Goal: Information Seeking & Learning: Find specific fact

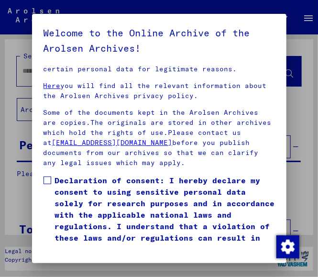
scroll to position [223, 0]
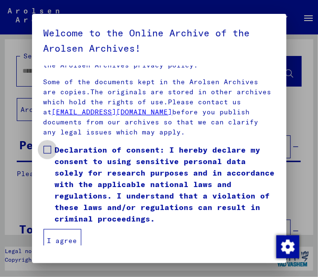
click at [48, 147] on span at bounding box center [48, 150] width 8 height 8
click at [56, 234] on button "I agree" at bounding box center [63, 240] width 38 height 23
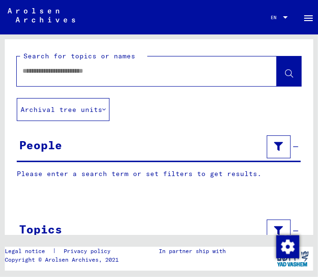
click at [42, 74] on input "text" at bounding box center [138, 71] width 232 height 10
type input "**********"
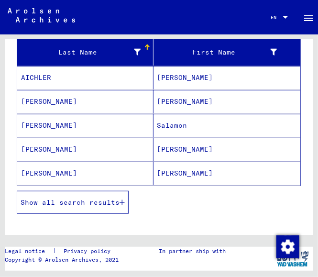
scroll to position [127, 0]
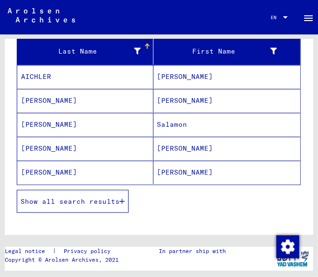
click at [123, 198] on icon "button" at bounding box center [122, 201] width 5 height 7
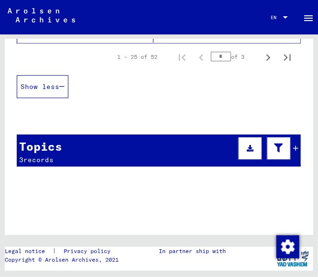
scroll to position [684, 0]
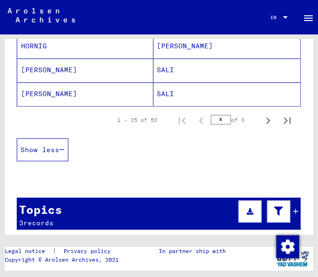
drag, startPoint x: 215, startPoint y: 112, endPoint x: 205, endPoint y: 111, distance: 10.5
click at [211, 115] on input "*" at bounding box center [221, 120] width 20 height 10
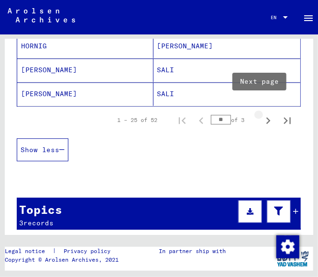
click at [262, 114] on icon "Next page" at bounding box center [268, 120] width 13 height 13
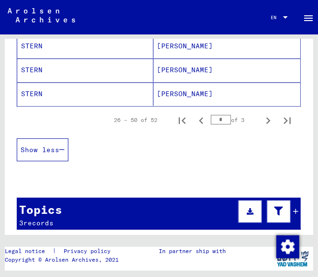
drag, startPoint x: 210, startPoint y: 113, endPoint x: 215, endPoint y: 113, distance: 5.7
click at [215, 115] on input "*" at bounding box center [221, 120] width 20 height 10
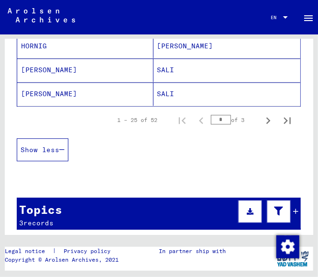
click at [221, 137] on div "Show less" at bounding box center [159, 149] width 284 height 33
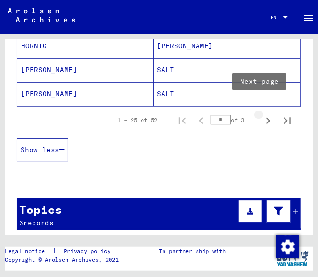
click at [267, 117] on icon "Next page" at bounding box center [269, 120] width 4 height 7
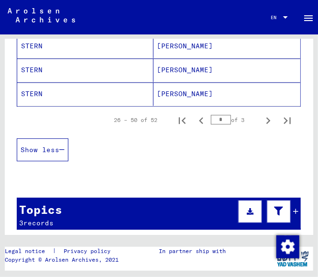
click at [267, 117] on icon "Next page" at bounding box center [269, 120] width 4 height 7
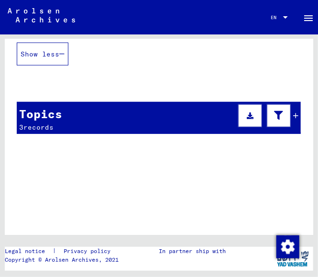
scroll to position [180, 0]
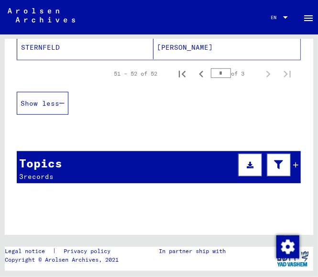
click at [211, 72] on input "*" at bounding box center [221, 73] width 20 height 10
click at [176, 69] on icon "First page" at bounding box center [182, 73] width 13 height 13
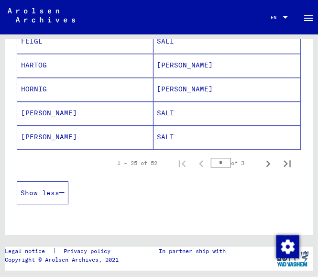
scroll to position [691, 0]
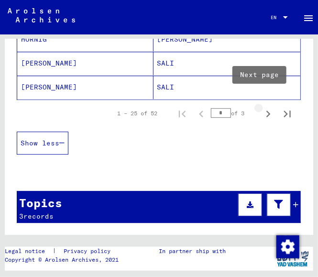
click at [262, 107] on icon "Next page" at bounding box center [268, 113] width 13 height 13
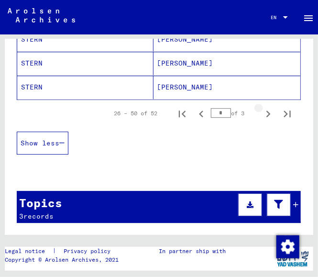
click at [262, 107] on icon "Next page" at bounding box center [268, 113] width 13 height 13
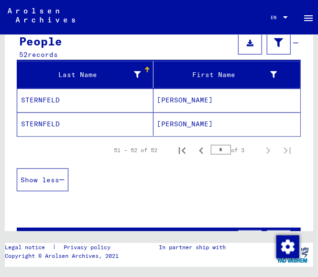
scroll to position [117, 0]
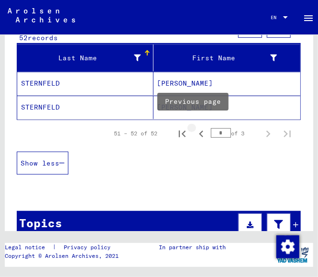
click at [195, 131] on icon "Previous page" at bounding box center [201, 133] width 13 height 13
type input "*"
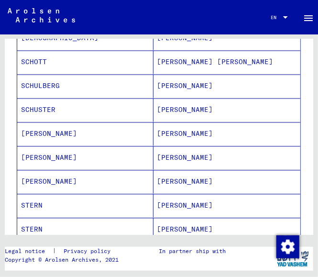
scroll to position [478, 0]
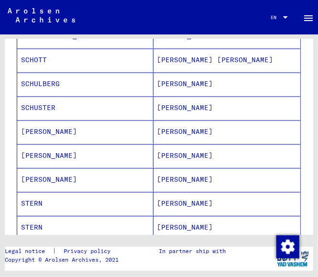
click at [38, 124] on mat-cell "[PERSON_NAME]" at bounding box center [85, 132] width 136 height 23
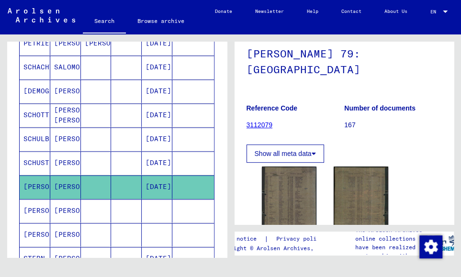
scroll to position [414, 0]
click at [36, 206] on mat-cell "[PERSON_NAME]" at bounding box center [35, 210] width 31 height 23
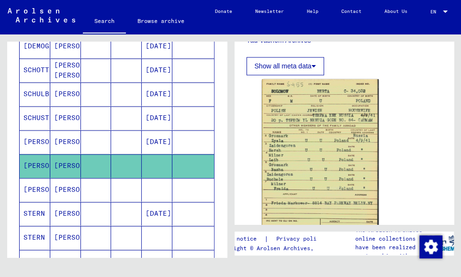
scroll to position [478, 0]
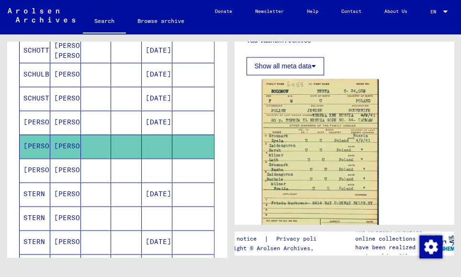
click at [33, 165] on mat-cell "[PERSON_NAME]" at bounding box center [35, 169] width 31 height 23
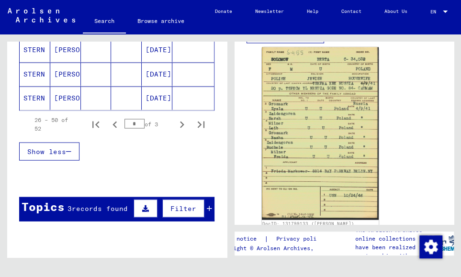
scroll to position [669, 0]
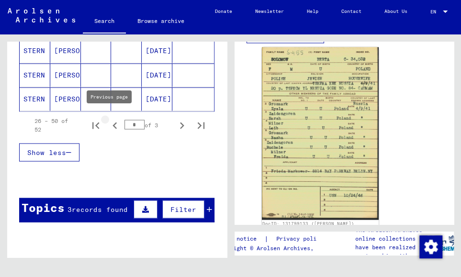
click at [109, 119] on icon "Previous page" at bounding box center [114, 125] width 13 height 13
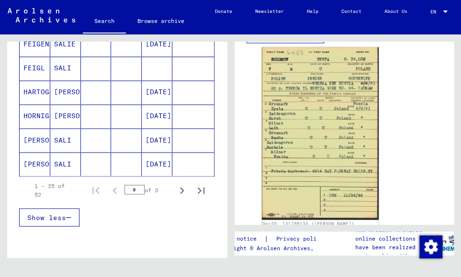
scroll to position [606, 0]
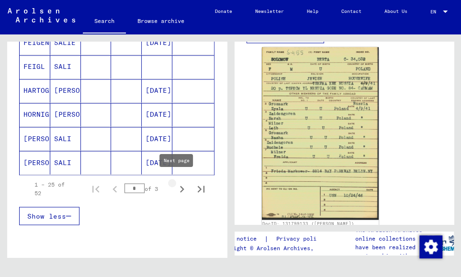
click at [180, 186] on icon "Next page" at bounding box center [182, 189] width 4 height 7
type input "*"
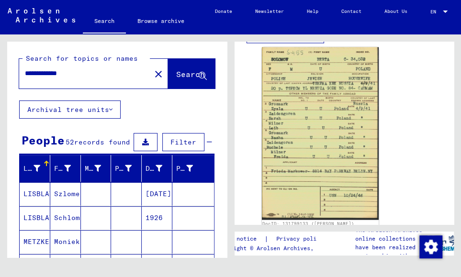
scroll to position [0, 0]
click at [189, 72] on span "Search" at bounding box center [190, 74] width 29 height 10
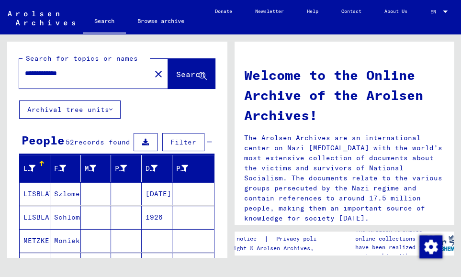
click at [58, 72] on input "**********" at bounding box center [82, 73] width 114 height 10
type input "**********"
click at [176, 73] on span "Search" at bounding box center [190, 74] width 29 height 10
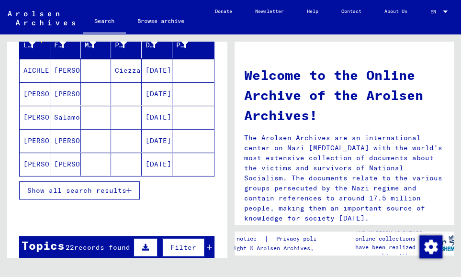
scroll to position [125, 0]
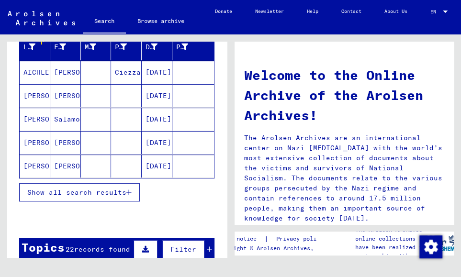
click at [128, 189] on icon "button" at bounding box center [128, 192] width 5 height 7
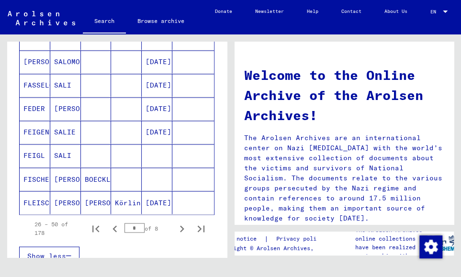
scroll to position [636, 0]
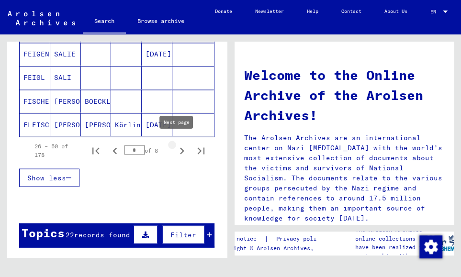
click at [175, 144] on icon "Next page" at bounding box center [181, 150] width 13 height 13
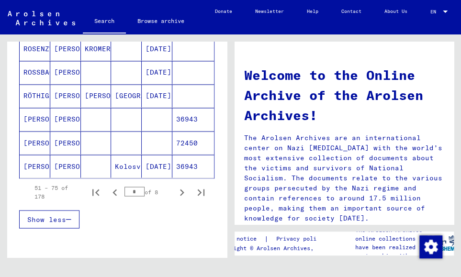
scroll to position [604, 0]
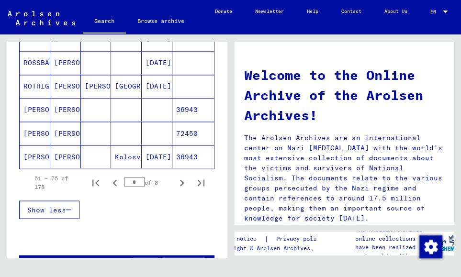
click at [33, 104] on mat-cell "[PERSON_NAME]" at bounding box center [35, 109] width 31 height 23
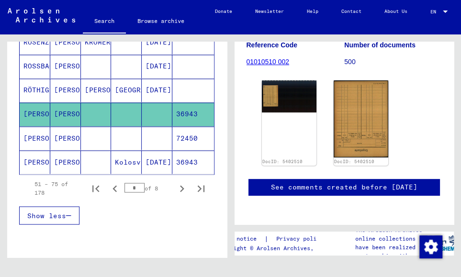
scroll to position [127, 0]
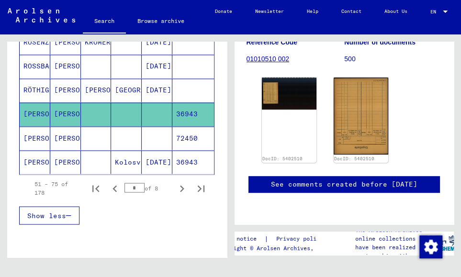
click at [32, 131] on mat-cell "[PERSON_NAME]" at bounding box center [35, 137] width 31 height 23
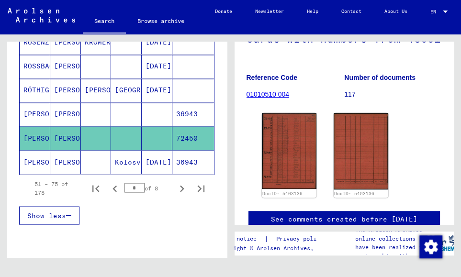
scroll to position [64, 0]
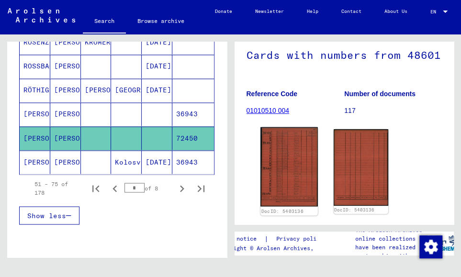
click at [294, 162] on img at bounding box center [288, 166] width 57 height 79
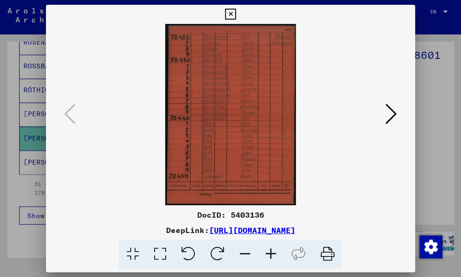
click at [229, 13] on icon at bounding box center [230, 14] width 11 height 11
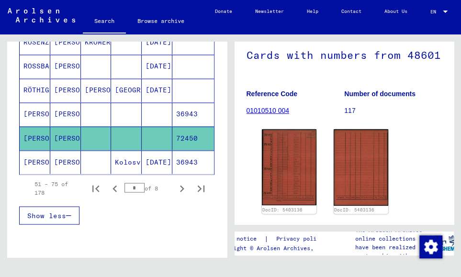
scroll to position [642, 0]
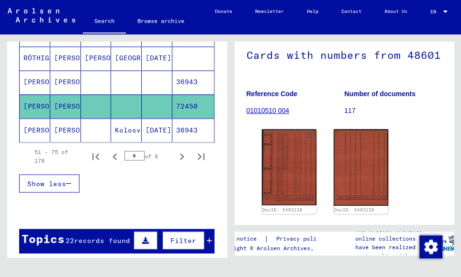
click at [28, 118] on mat-cell "[PERSON_NAME]" at bounding box center [35, 129] width 31 height 23
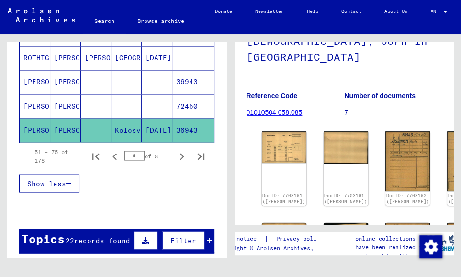
scroll to position [96, 0]
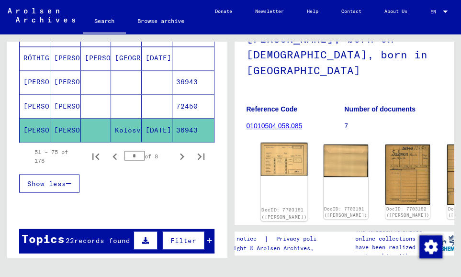
click at [276, 143] on img at bounding box center [283, 159] width 47 height 33
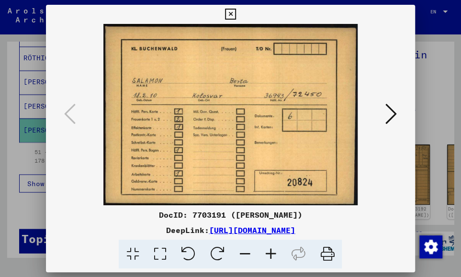
click at [276, 133] on img at bounding box center [229, 114] width 303 height 181
click at [318, 112] on icon at bounding box center [390, 113] width 11 height 23
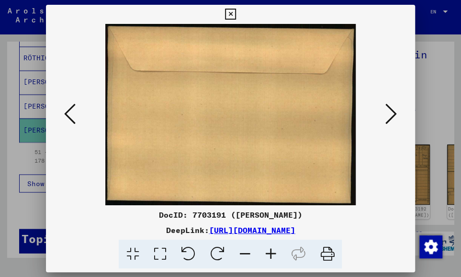
click at [318, 112] on icon at bounding box center [390, 113] width 11 height 23
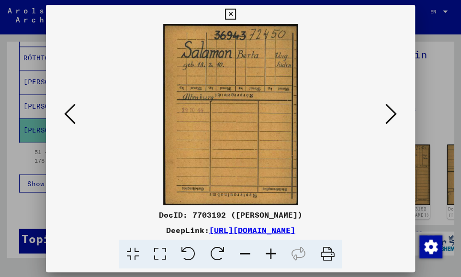
click at [318, 112] on icon at bounding box center [390, 113] width 11 height 23
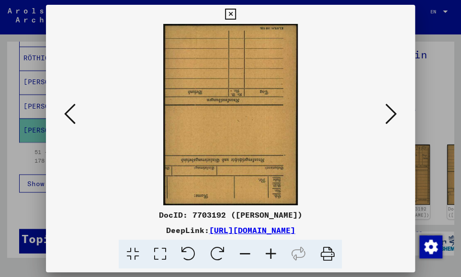
click at [318, 112] on icon at bounding box center [390, 113] width 11 height 23
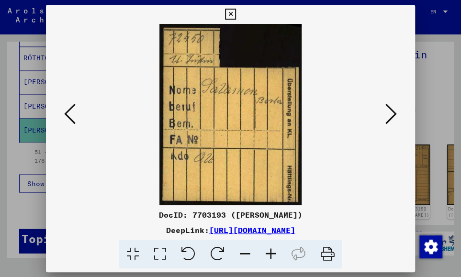
click at [318, 112] on icon at bounding box center [390, 113] width 11 height 23
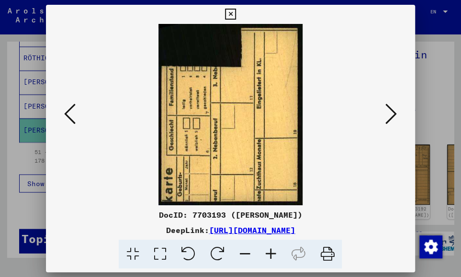
click at [318, 112] on icon at bounding box center [390, 113] width 11 height 23
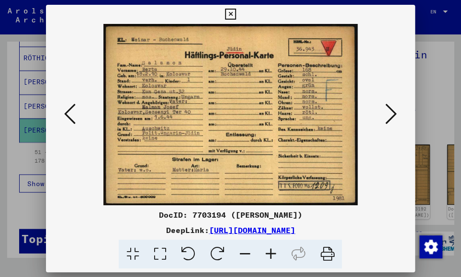
click at [228, 13] on icon at bounding box center [230, 14] width 11 height 11
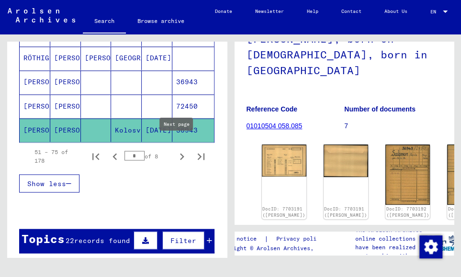
click at [180, 153] on icon "Next page" at bounding box center [182, 156] width 4 height 7
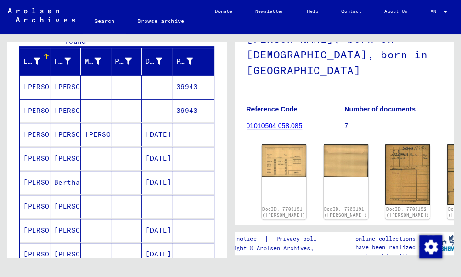
scroll to position [100, 0]
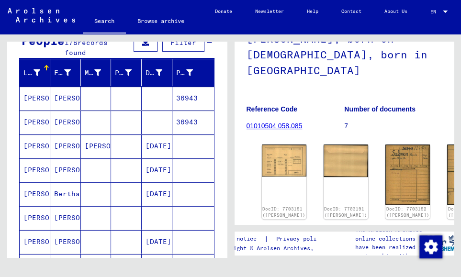
click at [37, 94] on mat-cell "[PERSON_NAME]" at bounding box center [35, 98] width 31 height 23
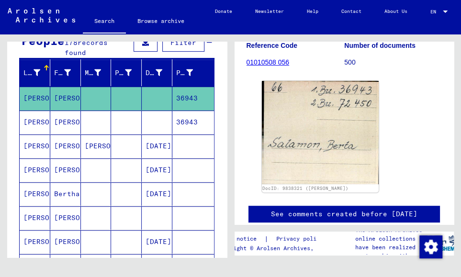
scroll to position [127, 0]
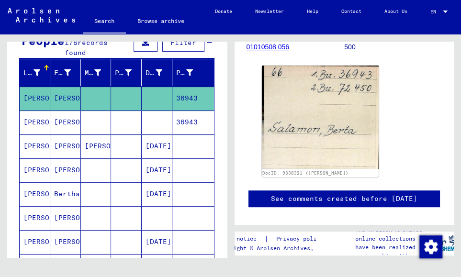
click at [35, 122] on mat-cell "[PERSON_NAME]" at bounding box center [35, 122] width 31 height 23
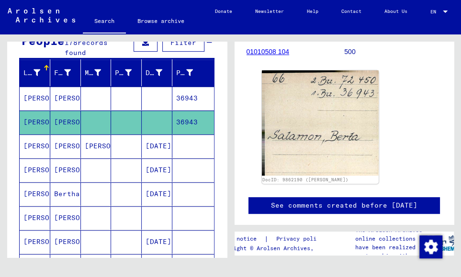
scroll to position [127, 0]
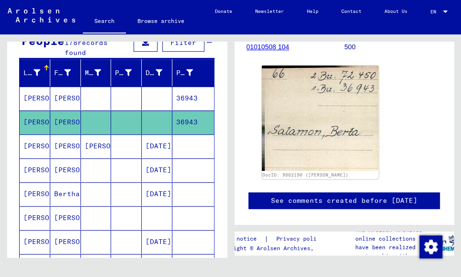
click at [34, 142] on mat-cell "[PERSON_NAME]" at bounding box center [35, 145] width 31 height 23
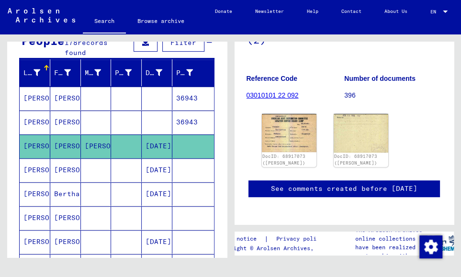
scroll to position [159, 0]
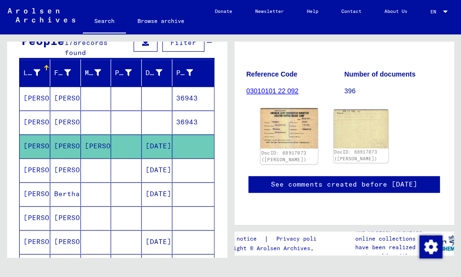
click at [295, 111] on img at bounding box center [288, 128] width 57 height 40
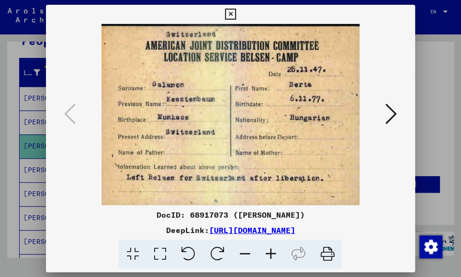
click at [227, 12] on icon at bounding box center [230, 14] width 11 height 11
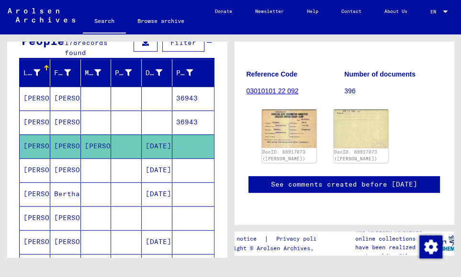
click at [37, 168] on mat-cell "[PERSON_NAME]" at bounding box center [35, 169] width 31 height 23
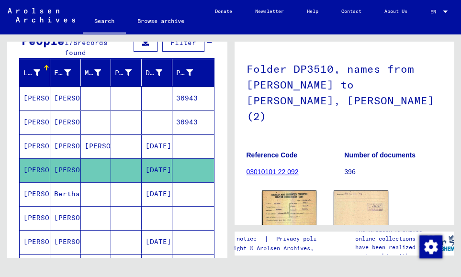
scroll to position [127, 0]
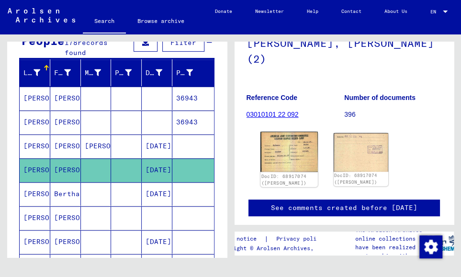
click at [290, 144] on img at bounding box center [288, 152] width 57 height 40
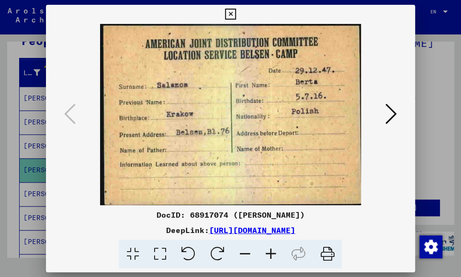
click at [227, 13] on icon at bounding box center [230, 14] width 11 height 11
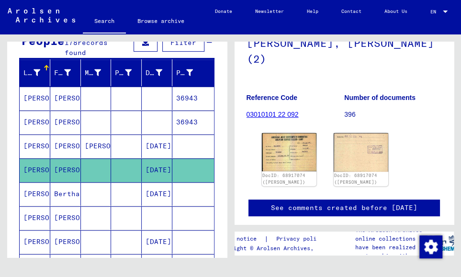
click at [35, 190] on mat-cell "[PERSON_NAME]" at bounding box center [35, 193] width 31 height 23
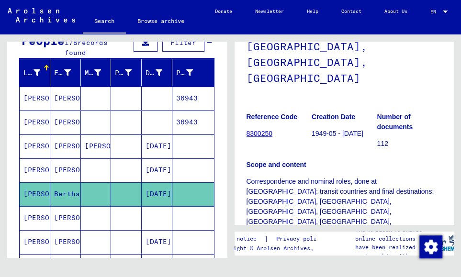
scroll to position [255, 0]
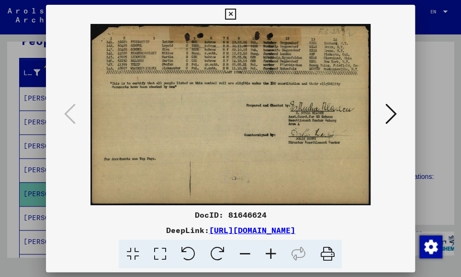
click at [230, 10] on icon at bounding box center [230, 14] width 11 height 11
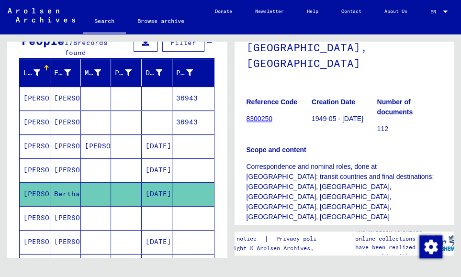
click at [37, 214] on mat-cell "[PERSON_NAME]" at bounding box center [35, 217] width 31 height 23
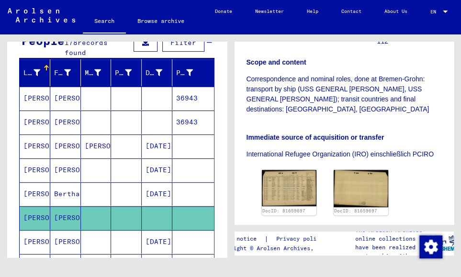
scroll to position [287, 0]
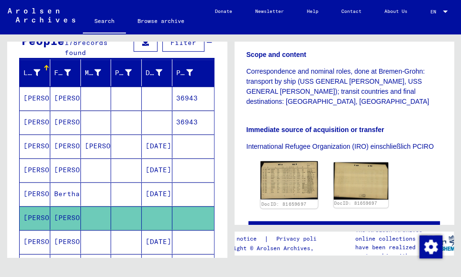
click at [289, 161] on img at bounding box center [288, 180] width 57 height 38
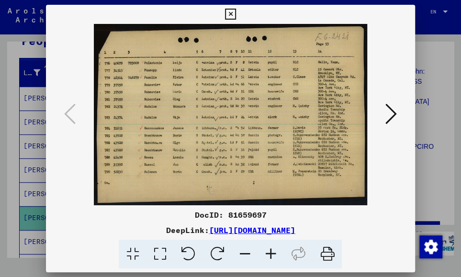
click at [230, 10] on icon at bounding box center [230, 14] width 11 height 11
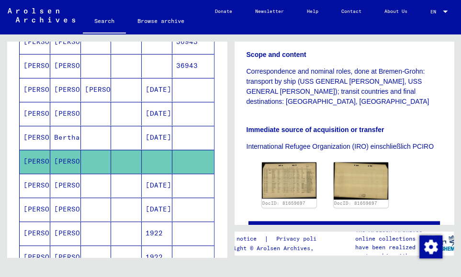
scroll to position [195, 0]
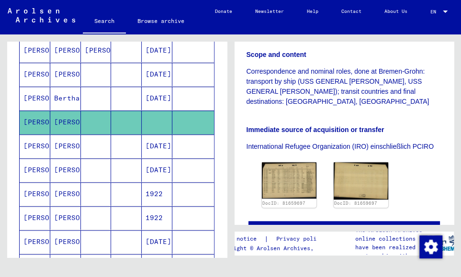
click at [34, 140] on mat-cell "[PERSON_NAME]" at bounding box center [35, 145] width 31 height 23
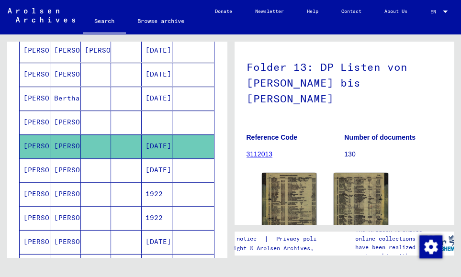
scroll to position [96, 0]
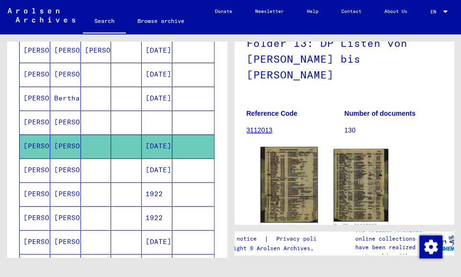
click at [295, 165] on img at bounding box center [288, 185] width 57 height 76
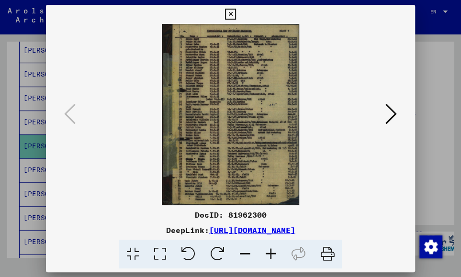
click at [267, 253] on icon at bounding box center [270, 254] width 26 height 29
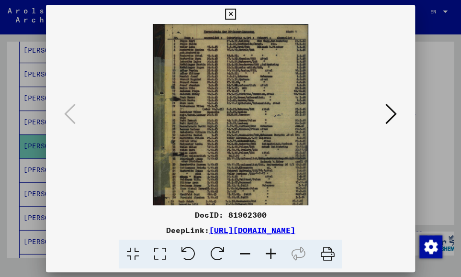
click at [267, 253] on icon at bounding box center [270, 254] width 26 height 29
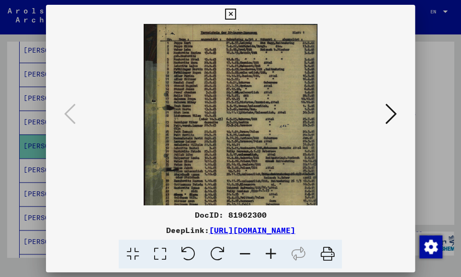
click at [267, 253] on icon at bounding box center [270, 254] width 26 height 29
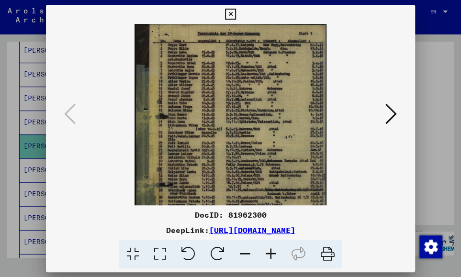
click at [267, 253] on icon at bounding box center [270, 254] width 26 height 29
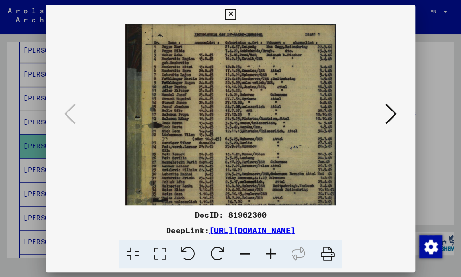
click at [267, 253] on icon at bounding box center [270, 254] width 26 height 29
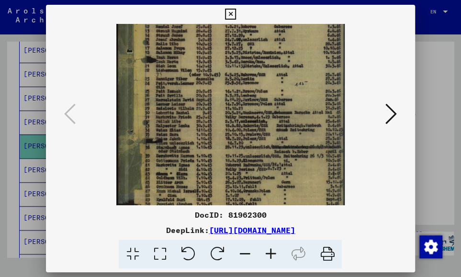
drag, startPoint x: 247, startPoint y: 188, endPoint x: 246, endPoint y: 116, distance: 71.3
click at [246, 116] on img at bounding box center [230, 100] width 228 height 301
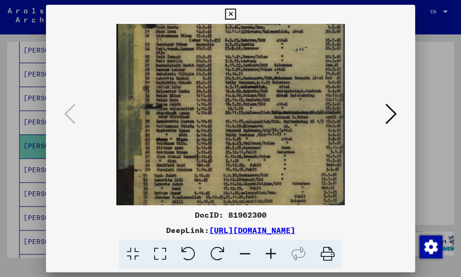
scroll to position [110, 0]
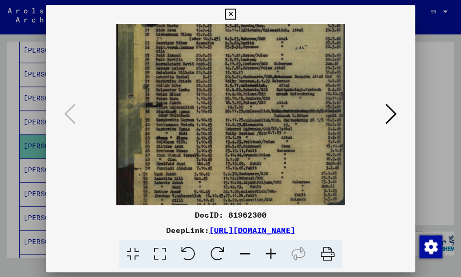
drag, startPoint x: 252, startPoint y: 171, endPoint x: 251, endPoint y: 136, distance: 34.5
click at [251, 136] on img at bounding box center [230, 64] width 228 height 301
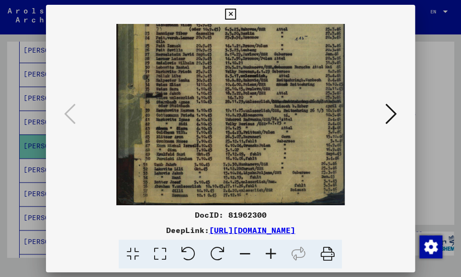
drag, startPoint x: 260, startPoint y: 168, endPoint x: 263, endPoint y: 142, distance: 26.4
click at [263, 142] on img at bounding box center [230, 54] width 228 height 301
click at [232, 12] on icon at bounding box center [230, 14] width 11 height 11
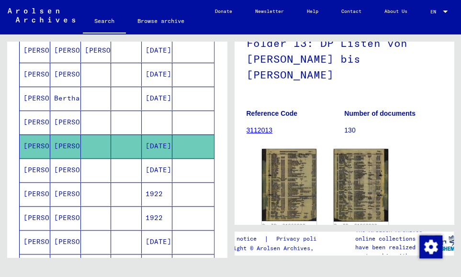
click at [35, 167] on mat-cell "[PERSON_NAME]" at bounding box center [35, 169] width 31 height 23
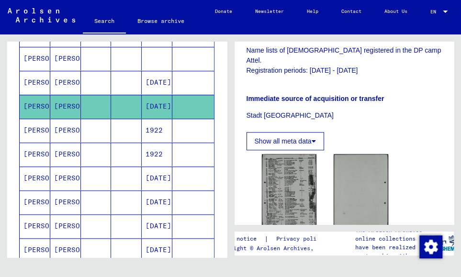
scroll to position [259, 0]
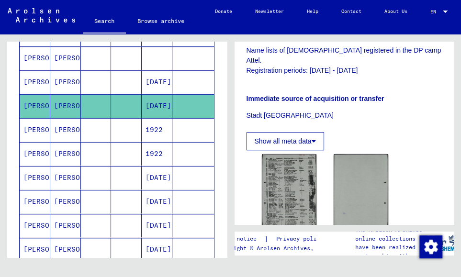
click at [33, 172] on mat-cell "[PERSON_NAME]" at bounding box center [35, 177] width 31 height 23
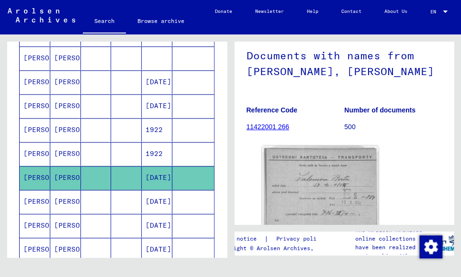
scroll to position [96, 0]
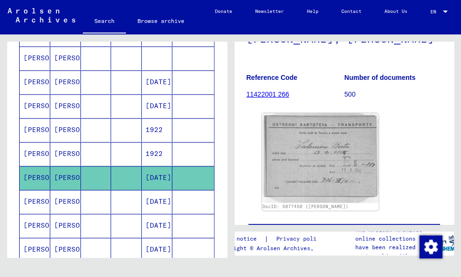
click at [36, 195] on mat-cell "[PERSON_NAME]" at bounding box center [35, 201] width 31 height 23
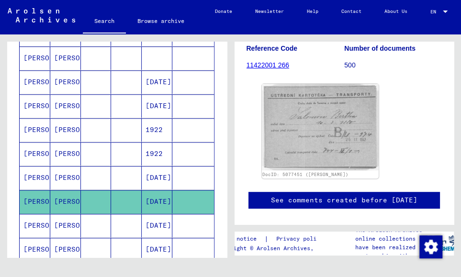
scroll to position [127, 0]
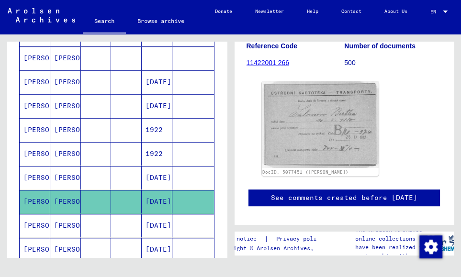
click at [31, 218] on mat-cell "[PERSON_NAME]" at bounding box center [35, 225] width 31 height 23
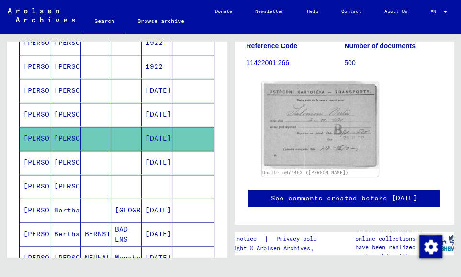
scroll to position [355, 0]
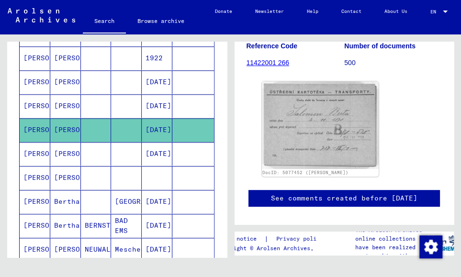
click at [33, 147] on mat-cell "[PERSON_NAME]" at bounding box center [35, 153] width 31 height 23
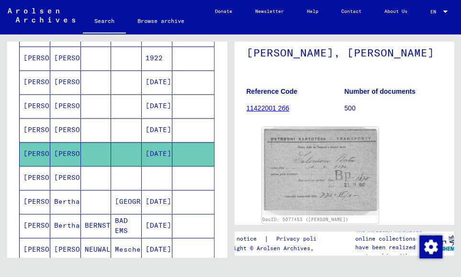
scroll to position [96, 0]
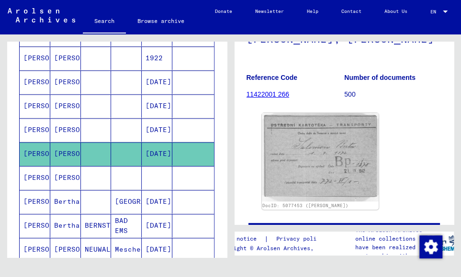
click at [31, 197] on mat-cell "[PERSON_NAME]" at bounding box center [35, 201] width 31 height 23
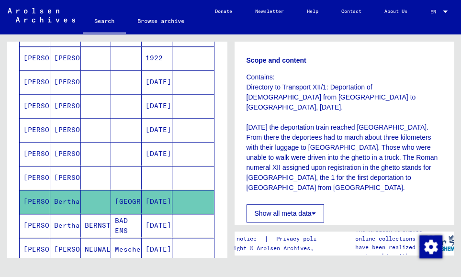
scroll to position [223, 0]
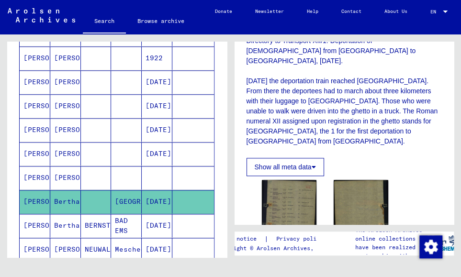
click at [30, 219] on mat-cell "[PERSON_NAME]" at bounding box center [35, 225] width 31 height 23
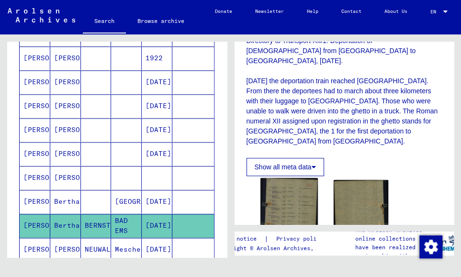
scroll to position [255, 0]
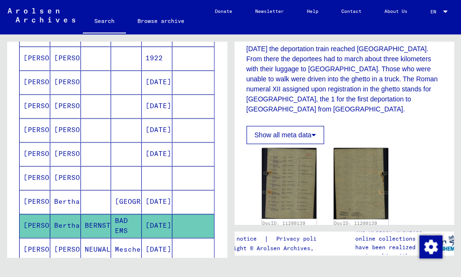
click at [36, 240] on icon at bounding box center [40, 239] width 24 height 38
click at [38, 244] on icon at bounding box center [40, 239] width 24 height 38
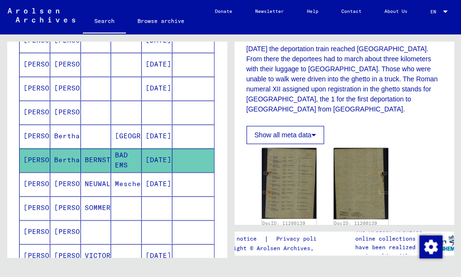
scroll to position [451, 0]
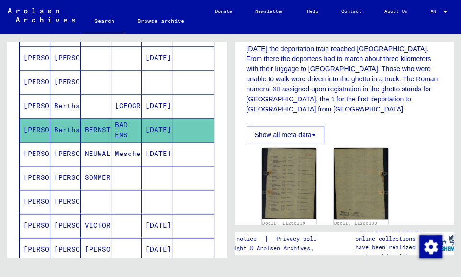
click at [33, 146] on mat-cell "[PERSON_NAME]" at bounding box center [35, 153] width 31 height 23
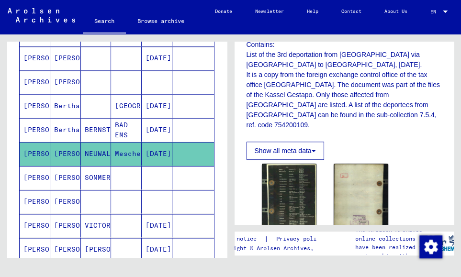
scroll to position [255, 0]
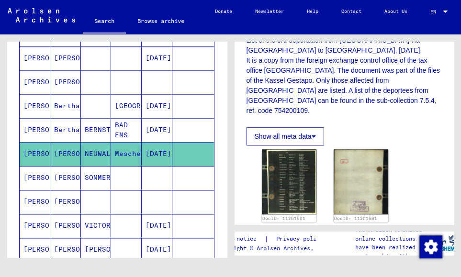
click at [32, 193] on mat-cell "[PERSON_NAME]" at bounding box center [35, 201] width 31 height 23
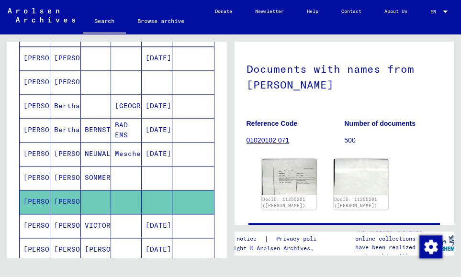
scroll to position [64, 0]
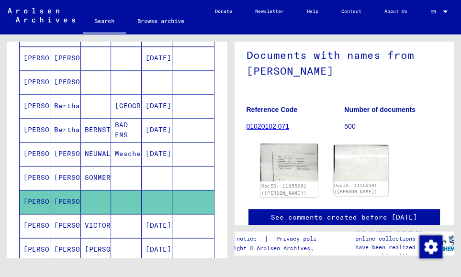
click at [297, 174] on img at bounding box center [288, 163] width 57 height 38
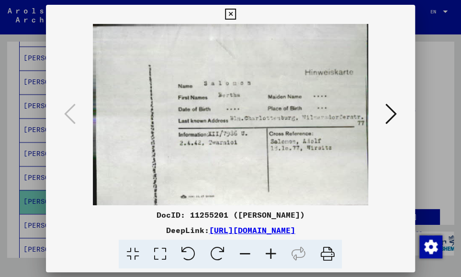
click at [297, 174] on img at bounding box center [229, 114] width 303 height 181
click at [233, 15] on icon at bounding box center [230, 14] width 11 height 11
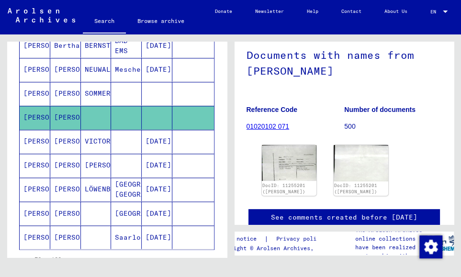
scroll to position [546, 0]
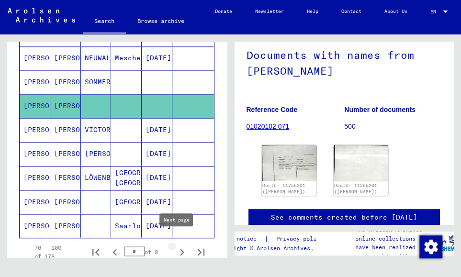
click at [176, 245] on icon "Next page" at bounding box center [181, 251] width 13 height 13
type input "*"
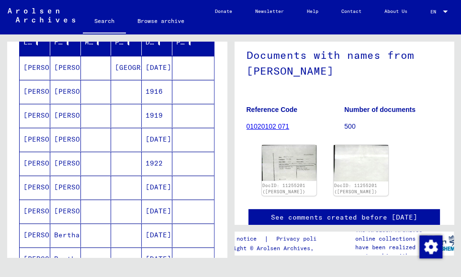
scroll to position [132, 0]
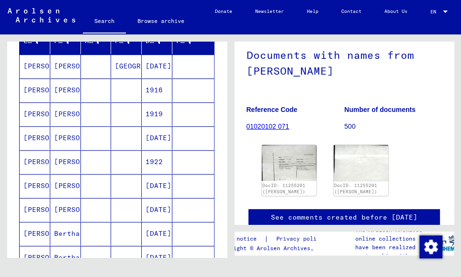
click at [31, 65] on mat-cell "[PERSON_NAME]" at bounding box center [35, 66] width 31 height 23
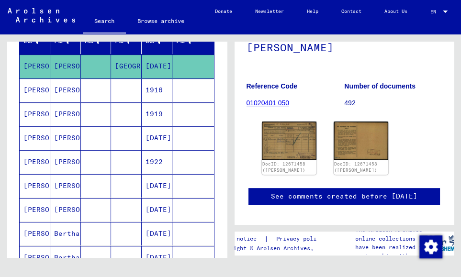
scroll to position [96, 0]
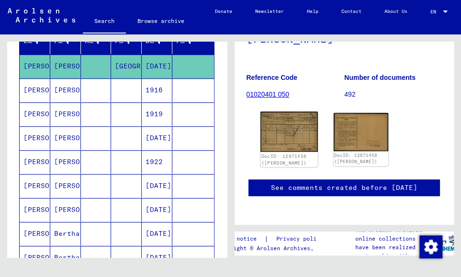
click at [290, 136] on img at bounding box center [288, 131] width 57 height 40
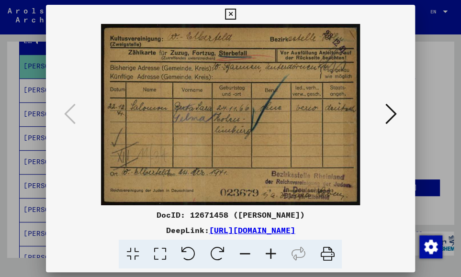
click at [231, 11] on icon at bounding box center [230, 14] width 11 height 11
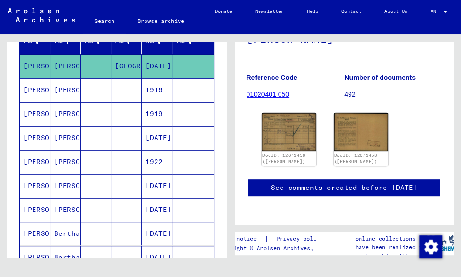
click at [27, 134] on mat-cell "[PERSON_NAME]" at bounding box center [35, 137] width 31 height 23
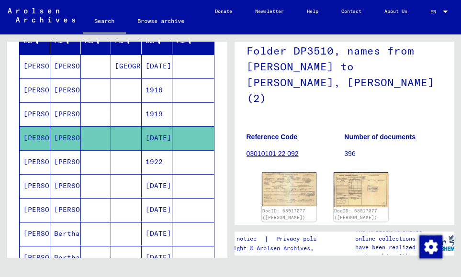
scroll to position [127, 0]
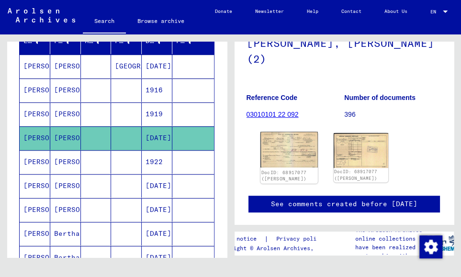
click at [292, 140] on img at bounding box center [288, 150] width 57 height 36
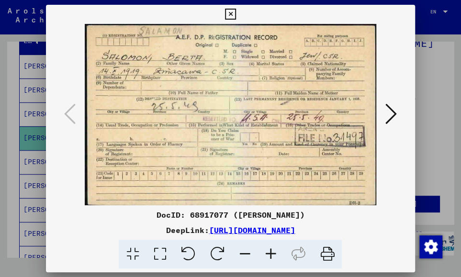
click at [230, 14] on icon at bounding box center [230, 14] width 11 height 11
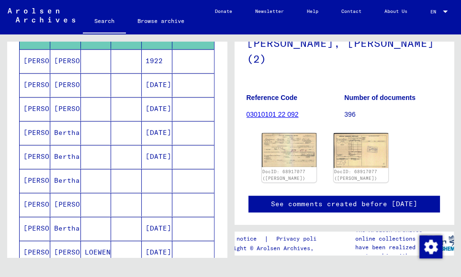
scroll to position [259, 0]
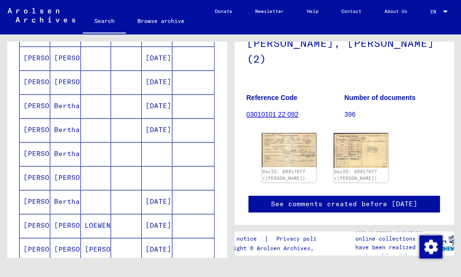
click at [36, 170] on mat-cell "[PERSON_NAME]" at bounding box center [35, 177] width 31 height 23
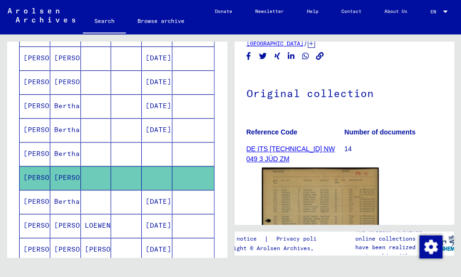
scroll to position [96, 0]
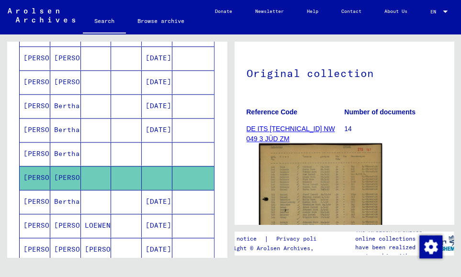
click at [318, 196] on img at bounding box center [319, 226] width 123 height 165
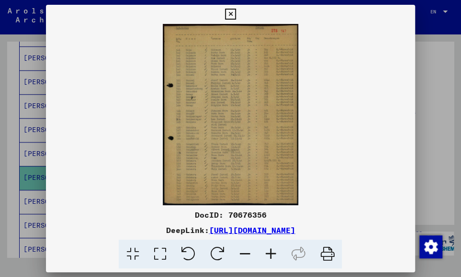
click at [271, 254] on icon at bounding box center [270, 254] width 26 height 29
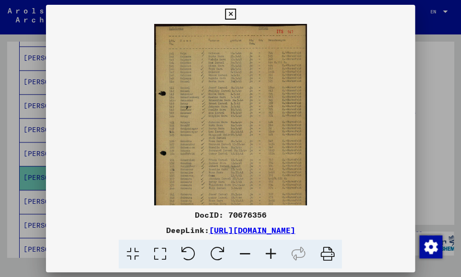
click at [271, 254] on icon at bounding box center [270, 254] width 26 height 29
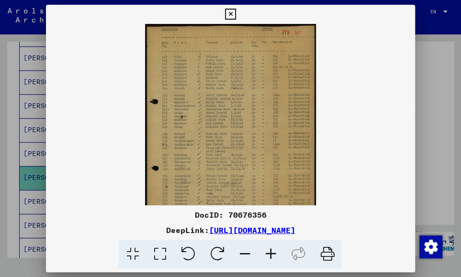
click at [271, 254] on icon at bounding box center [270, 254] width 26 height 29
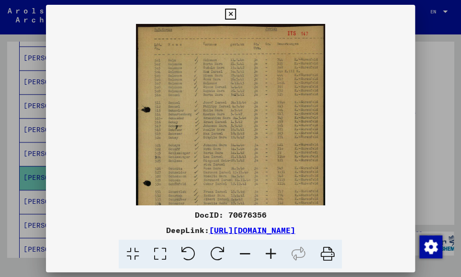
click at [271, 254] on icon at bounding box center [270, 254] width 26 height 29
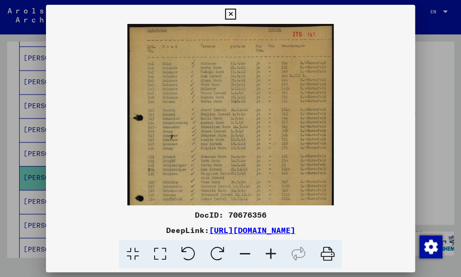
click at [271, 254] on icon at bounding box center [270, 254] width 26 height 29
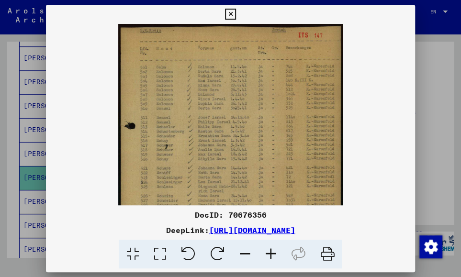
click at [233, 14] on icon at bounding box center [230, 14] width 11 height 11
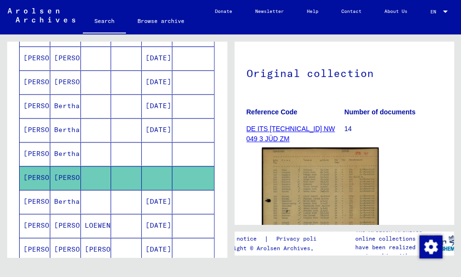
scroll to position [291, 0]
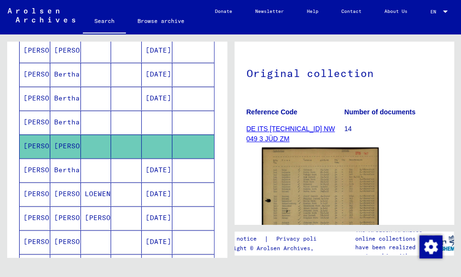
click at [39, 163] on mat-cell "[PERSON_NAME]" at bounding box center [35, 169] width 31 height 23
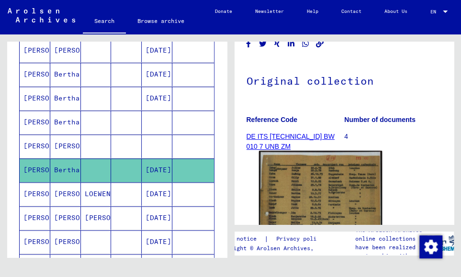
scroll to position [96, 0]
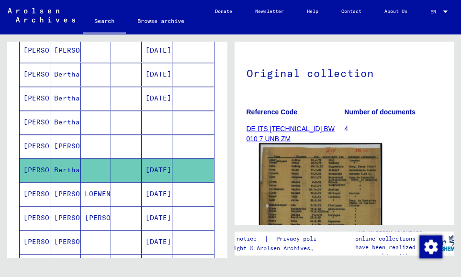
click at [305, 178] on img at bounding box center [319, 229] width 123 height 172
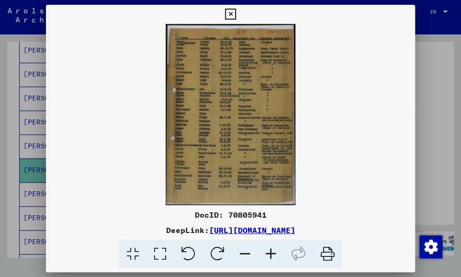
click at [268, 249] on icon at bounding box center [270, 254] width 26 height 29
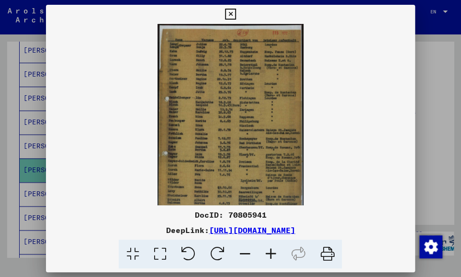
click at [268, 249] on icon at bounding box center [270, 254] width 26 height 29
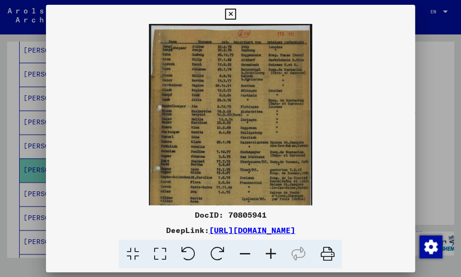
click at [268, 249] on icon at bounding box center [270, 254] width 26 height 29
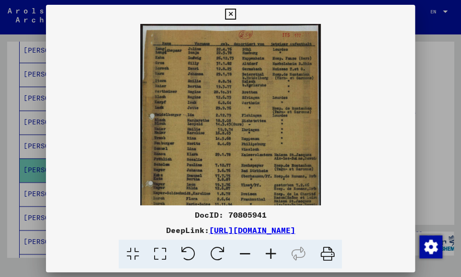
click at [268, 249] on icon at bounding box center [270, 254] width 26 height 29
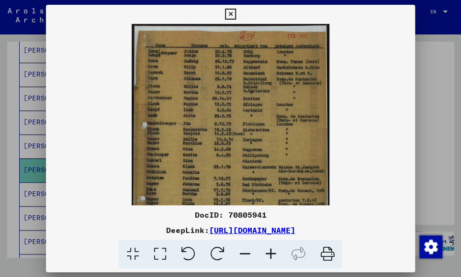
click at [232, 13] on icon at bounding box center [230, 14] width 11 height 11
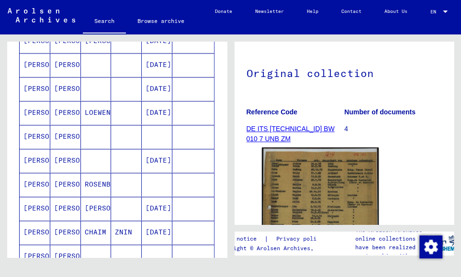
scroll to position [482, 0]
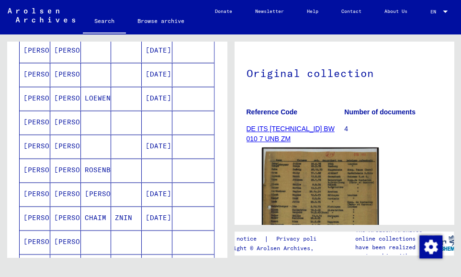
click at [29, 182] on mat-cell "[PERSON_NAME]" at bounding box center [35, 193] width 31 height 23
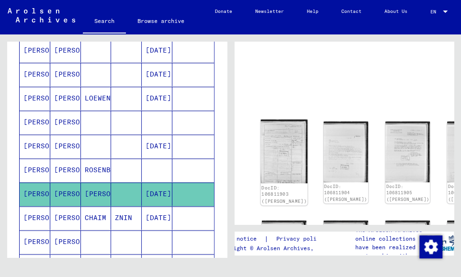
click at [267, 136] on img at bounding box center [283, 152] width 47 height 64
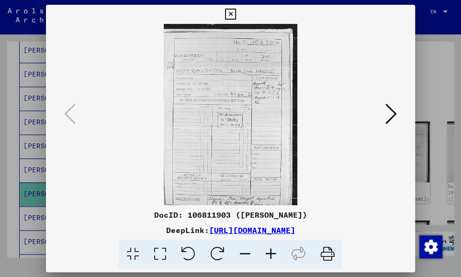
click at [267, 136] on img at bounding box center [229, 114] width 303 height 181
click at [267, 253] on icon at bounding box center [270, 254] width 26 height 29
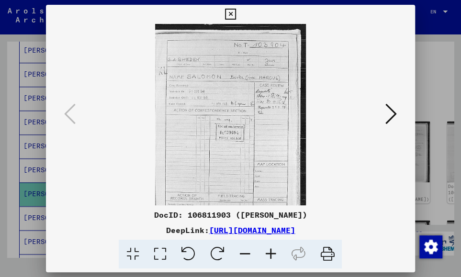
click at [267, 253] on icon at bounding box center [270, 254] width 26 height 29
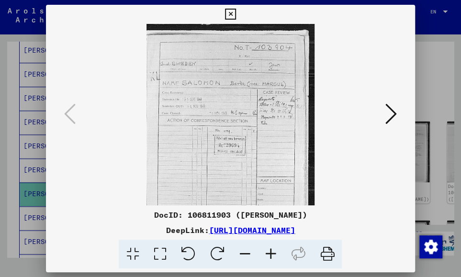
click at [267, 253] on icon at bounding box center [270, 254] width 26 height 29
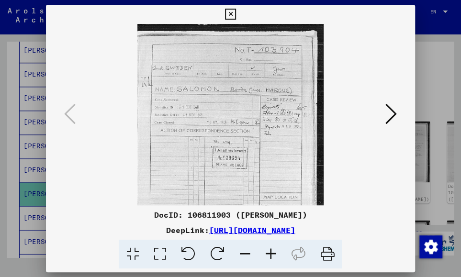
click at [318, 113] on icon at bounding box center [390, 113] width 11 height 23
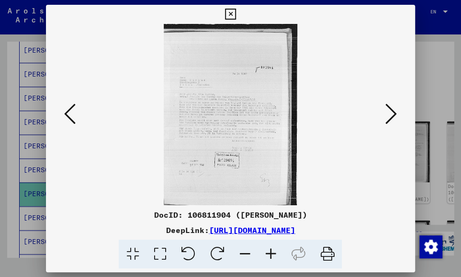
click at [269, 251] on icon at bounding box center [270, 254] width 26 height 29
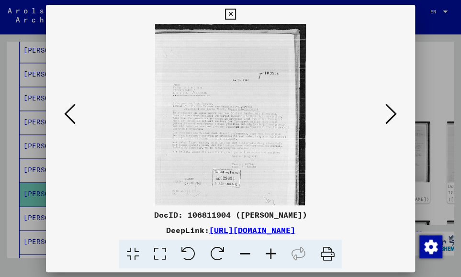
click at [269, 251] on icon at bounding box center [270, 254] width 26 height 29
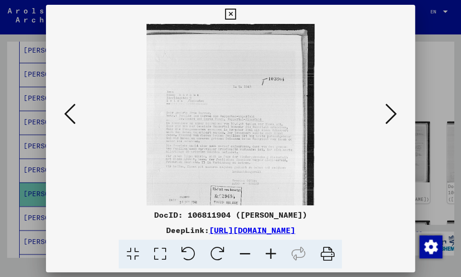
click at [269, 251] on icon at bounding box center [270, 254] width 26 height 29
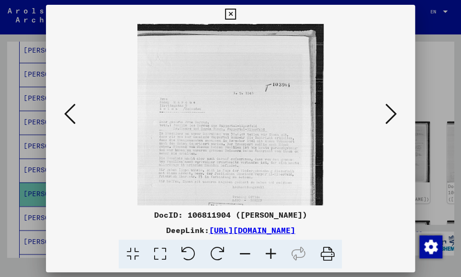
click at [318, 112] on icon at bounding box center [390, 113] width 11 height 23
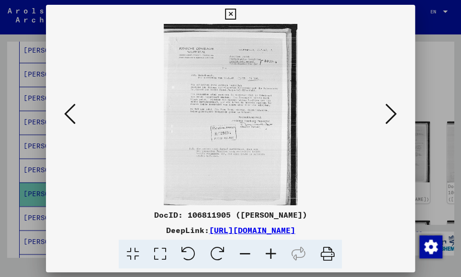
click at [318, 112] on icon at bounding box center [390, 113] width 11 height 23
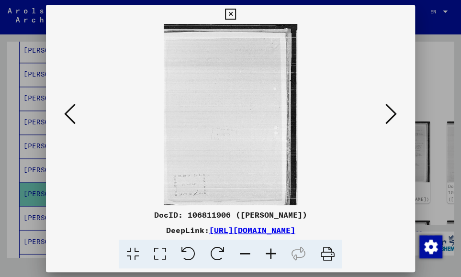
click at [318, 112] on icon at bounding box center [390, 113] width 11 height 23
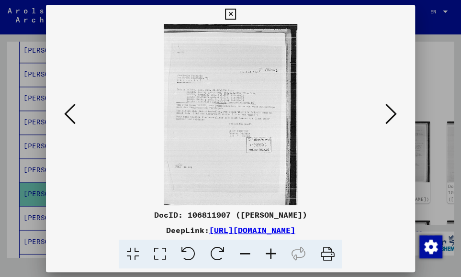
click at [271, 255] on icon at bounding box center [270, 254] width 26 height 29
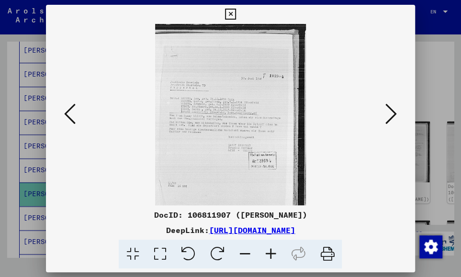
click at [271, 255] on icon at bounding box center [270, 254] width 26 height 29
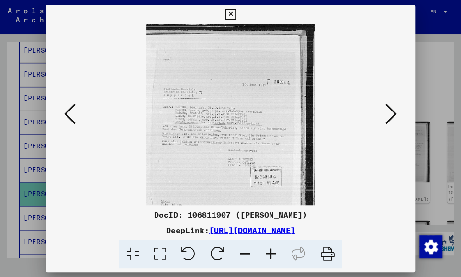
click at [271, 255] on icon at bounding box center [270, 254] width 26 height 29
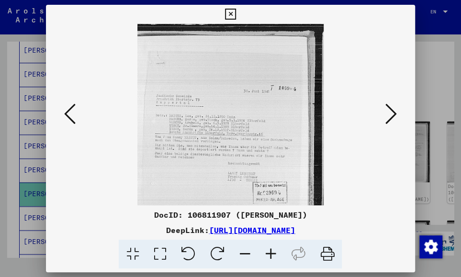
click at [271, 255] on icon at bounding box center [270, 254] width 26 height 29
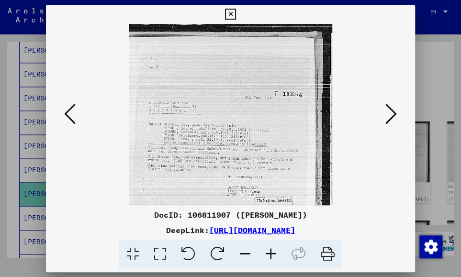
click at [318, 113] on icon at bounding box center [390, 113] width 11 height 23
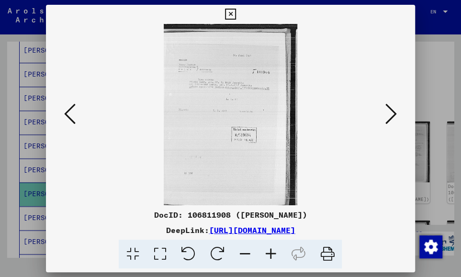
click at [318, 113] on icon at bounding box center [390, 113] width 11 height 23
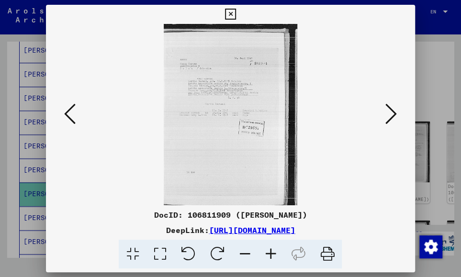
click at [318, 113] on icon at bounding box center [390, 113] width 11 height 23
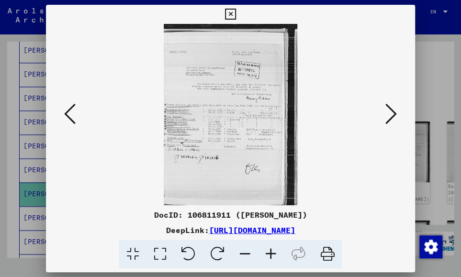
click at [229, 12] on icon at bounding box center [230, 14] width 11 height 11
